Goal: Contribute content

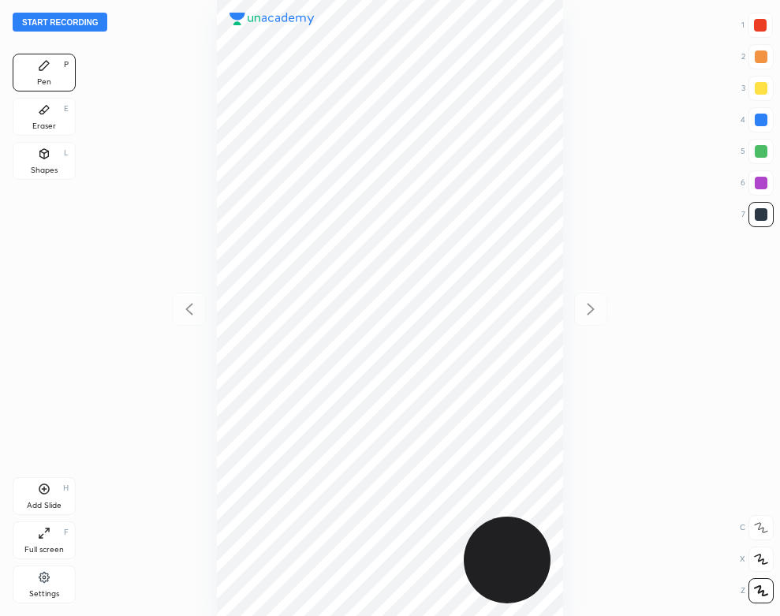
scroll to position [616, 528]
click at [166, 134] on div at bounding box center [390, 308] width 528 height 616
click at [96, 18] on button "Start recording" at bounding box center [60, 22] width 95 height 19
click at [41, 109] on icon at bounding box center [44, 109] width 13 height 13
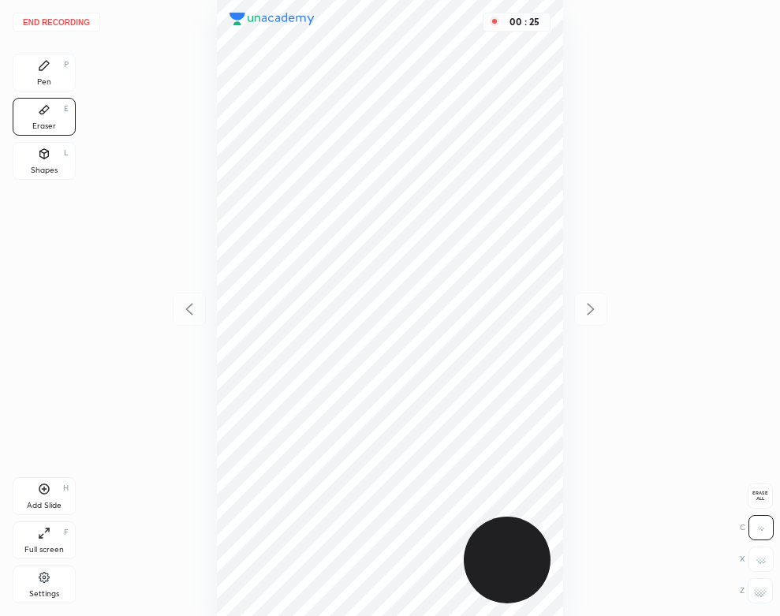
click at [63, 73] on div "Pen P" at bounding box center [44, 73] width 63 height 38
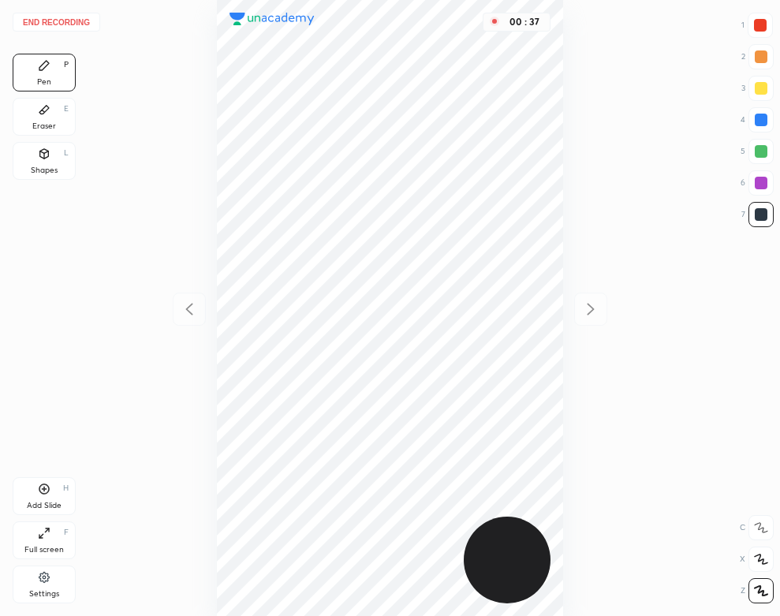
click at [171, 129] on div "00 : 37" at bounding box center [390, 308] width 528 height 616
click at [40, 507] on div "Add Slide" at bounding box center [44, 506] width 35 height 8
click at [195, 308] on icon at bounding box center [189, 309] width 19 height 19
click at [585, 314] on icon at bounding box center [590, 309] width 19 height 19
click at [52, 167] on div "Shapes" at bounding box center [44, 170] width 27 height 8
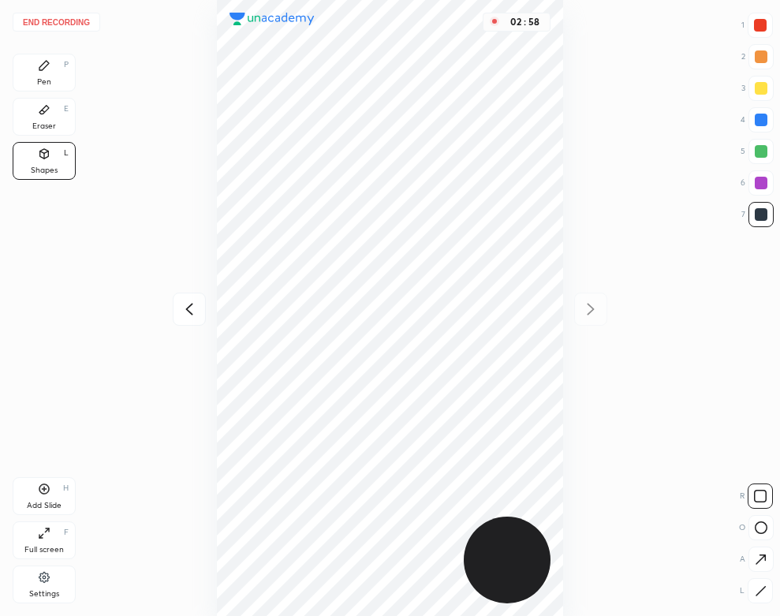
click at [69, 91] on div "Pen P" at bounding box center [44, 73] width 63 height 38
click at [60, 21] on button "End recording" at bounding box center [57, 22] width 88 height 19
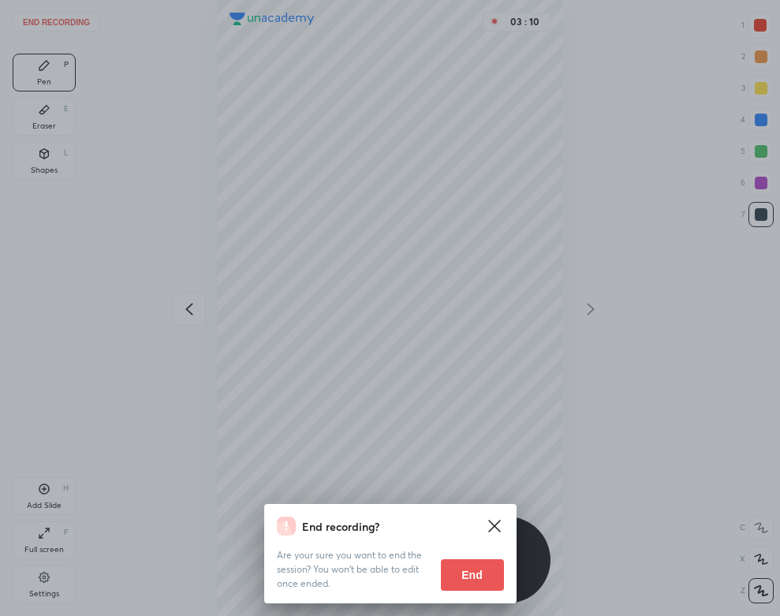
click at [450, 570] on button "End" at bounding box center [472, 575] width 63 height 32
